Goal: Book appointment/travel/reservation

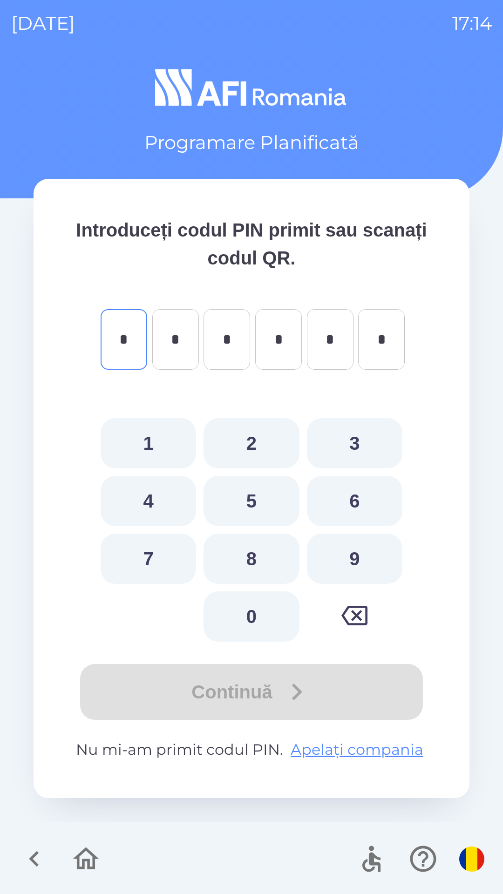
click at [50, 848] on button "button" at bounding box center [34, 859] width 39 height 39
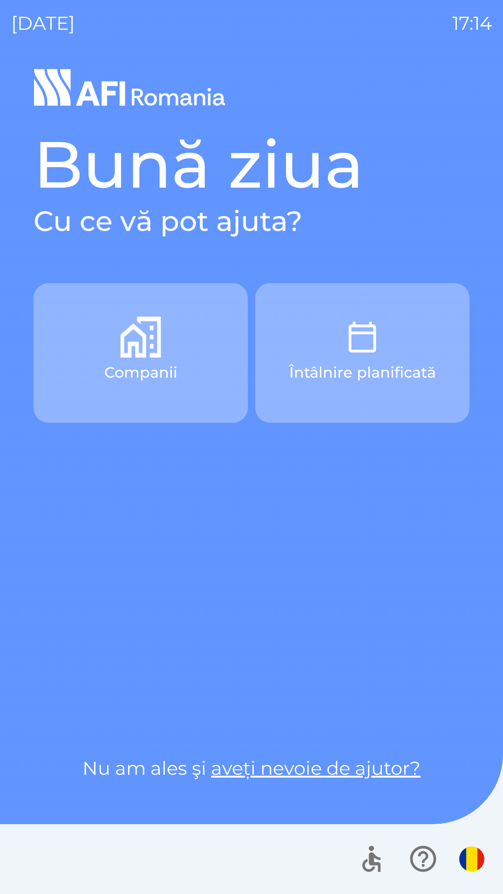
click at [130, 346] on img "button" at bounding box center [140, 337] width 41 height 41
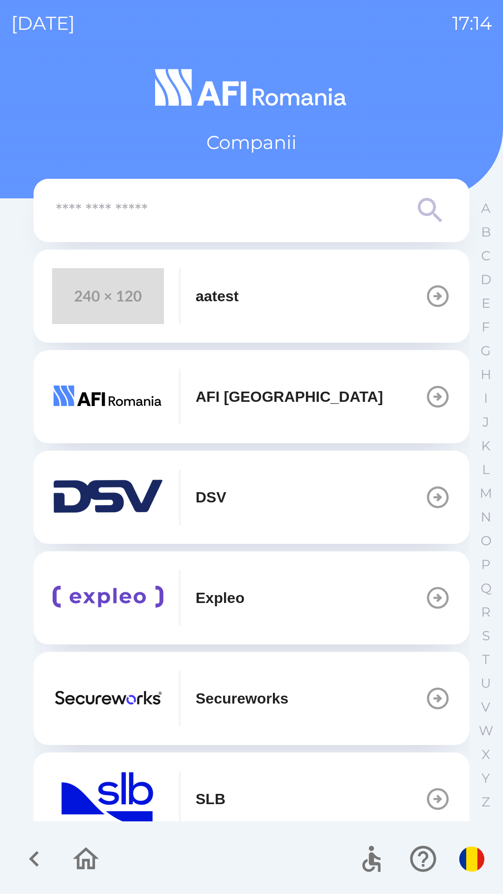
click at [115, 592] on img "button" at bounding box center [108, 598] width 112 height 56
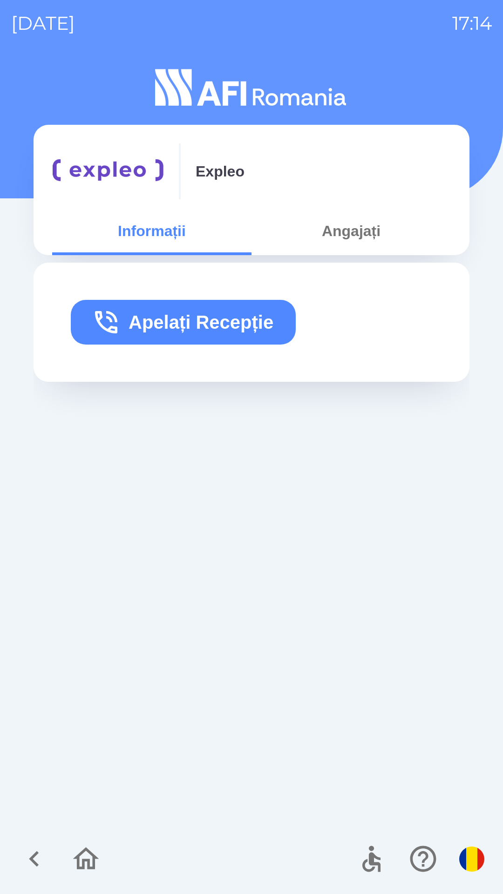
click at [362, 231] on button "Angajați" at bounding box center [350, 231] width 199 height 34
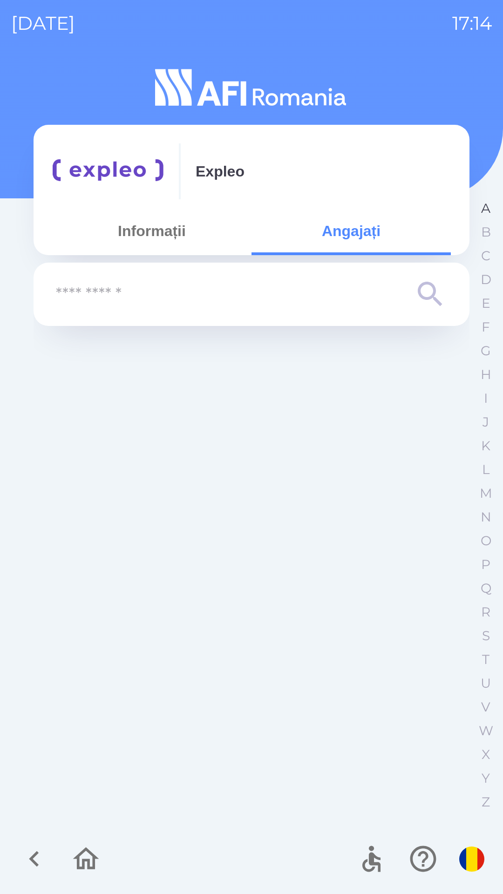
click at [481, 210] on p "A" at bounding box center [485, 208] width 9 height 16
click at [485, 235] on p "B" at bounding box center [486, 232] width 10 height 16
click at [483, 259] on p "C" at bounding box center [485, 256] width 9 height 16
click at [484, 301] on p "E" at bounding box center [486, 303] width 9 height 16
click at [482, 333] on p "F" at bounding box center [486, 327] width 8 height 16
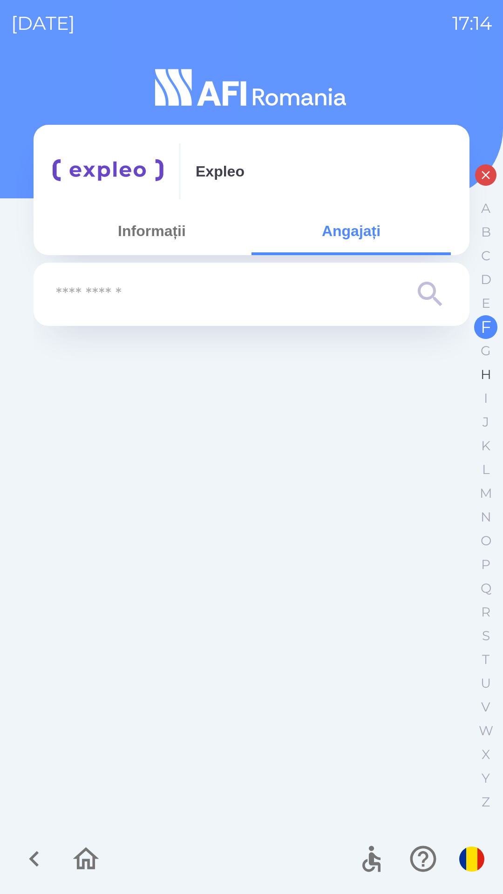
click at [484, 382] on p "H" at bounding box center [486, 374] width 11 height 16
click at [482, 402] on button "I" at bounding box center [485, 399] width 23 height 24
click at [482, 434] on button "K" at bounding box center [485, 446] width 23 height 24
click at [483, 459] on button "L" at bounding box center [485, 470] width 23 height 24
click at [483, 482] on button "M" at bounding box center [485, 494] width 23 height 24
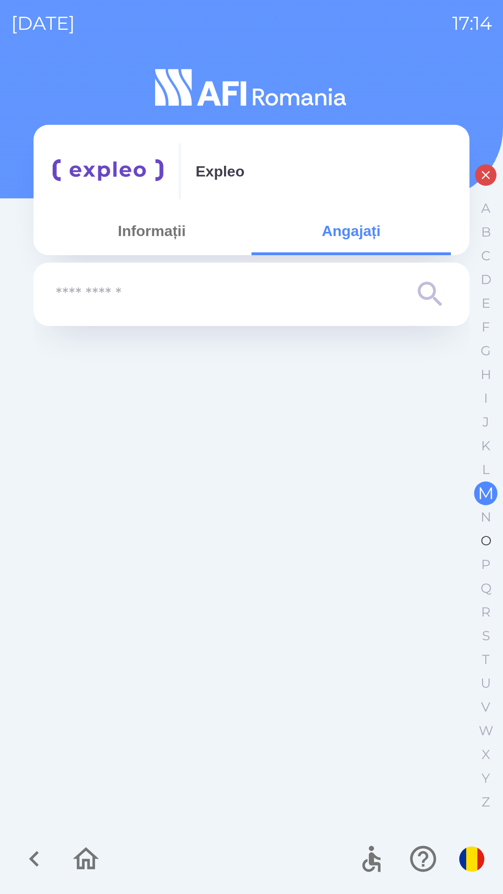
click at [489, 543] on p "O" at bounding box center [486, 541] width 11 height 16
click at [485, 554] on button "P" at bounding box center [485, 565] width 23 height 24
click at [483, 578] on button "Q" at bounding box center [485, 589] width 23 height 24
click at [482, 610] on p "R" at bounding box center [485, 612] width 9 height 16
click at [483, 643] on p "S" at bounding box center [486, 636] width 8 height 16
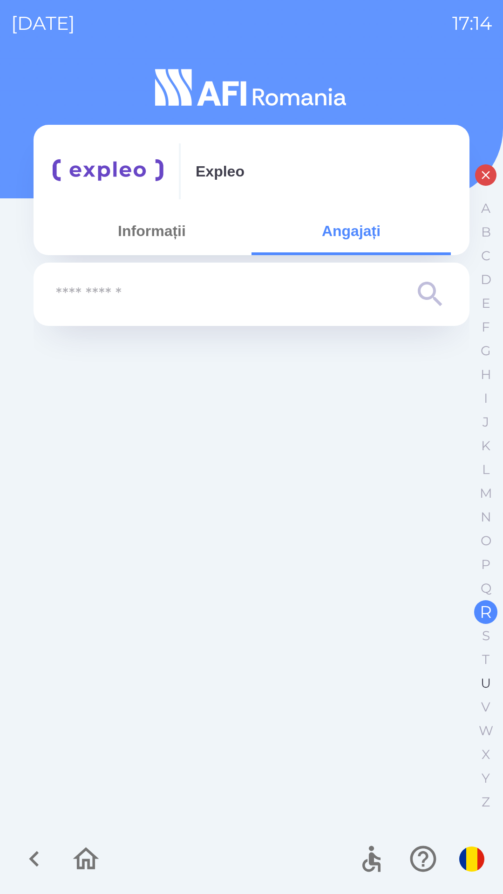
click at [482, 681] on p "U" at bounding box center [486, 683] width 10 height 16
click at [482, 705] on p "V" at bounding box center [485, 707] width 9 height 16
click at [481, 723] on p "W" at bounding box center [486, 731] width 14 height 16
